Goal: Navigation & Orientation: Go to known website

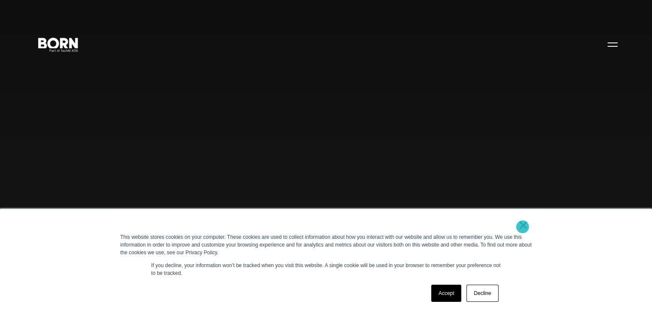
click at [523, 227] on link "×" at bounding box center [523, 225] width 10 height 8
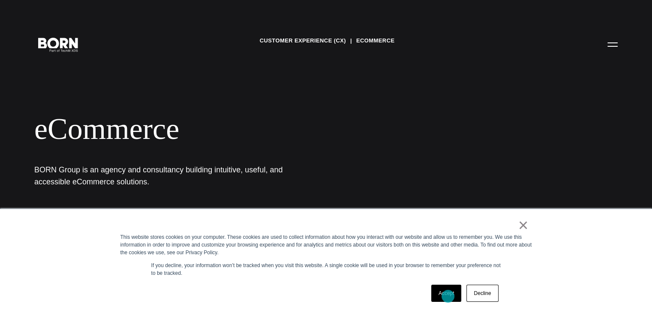
click at [448, 295] on link "Accept" at bounding box center [446, 293] width 30 height 17
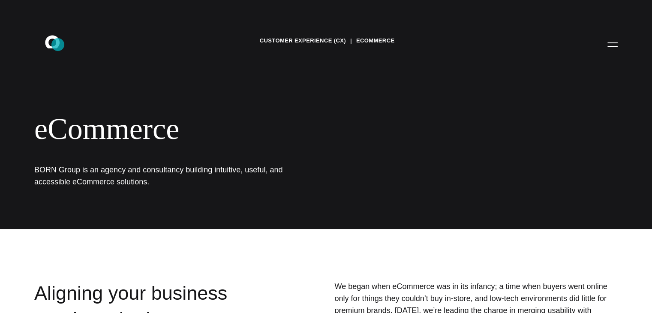
click at [57, 44] on icon at bounding box center [52, 41] width 15 height 13
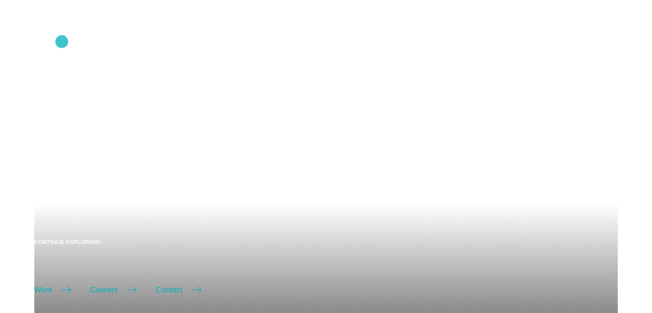
click at [62, 42] on icon ".st0{display:none;} .st1{display:inline;} .st2{font-family:'HelveticaNeue-Mediu…" at bounding box center [58, 44] width 55 height 22
